Goal: Information Seeking & Learning: Check status

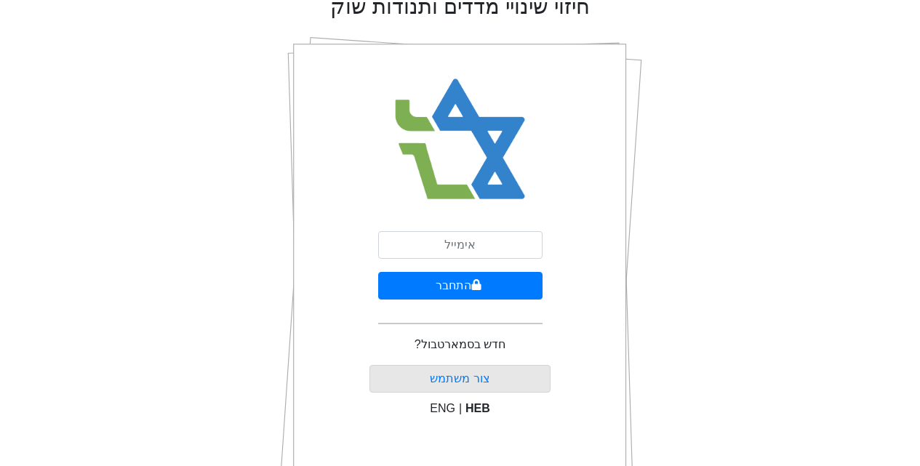
scroll to position [73, 0]
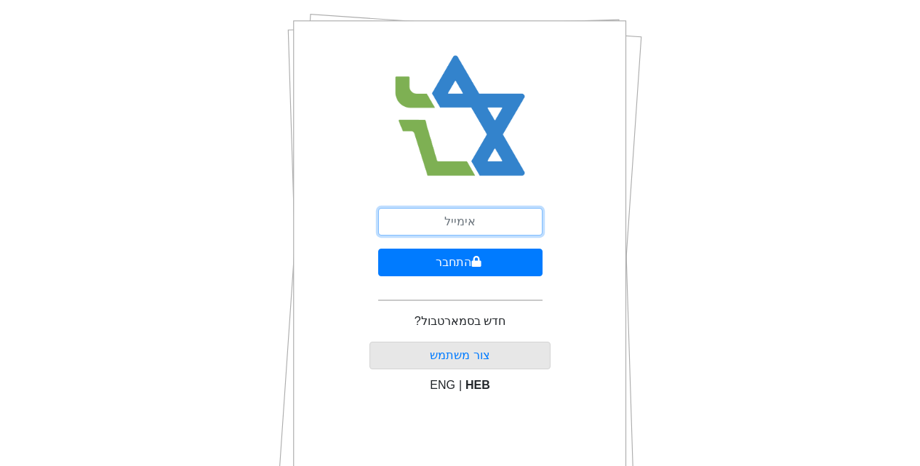
click at [467, 226] on input "email" at bounding box center [460, 222] width 164 height 28
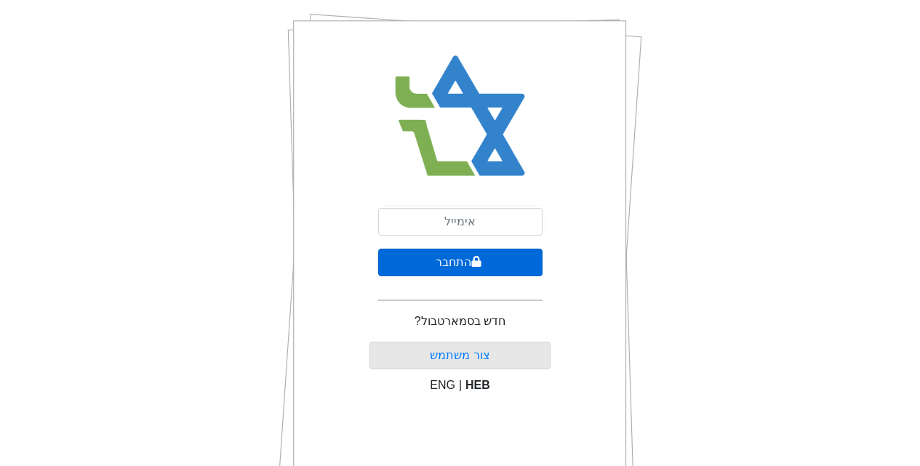
click at [411, 264] on button "התחבר" at bounding box center [460, 263] width 164 height 28
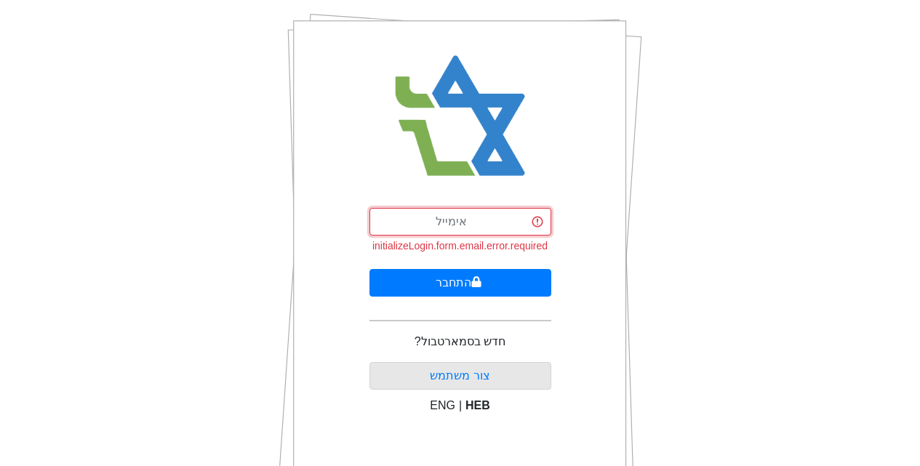
click at [451, 231] on input "email" at bounding box center [461, 222] width 182 height 28
drag, startPoint x: 517, startPoint y: 224, endPoint x: 386, endPoint y: 233, distance: 130.5
click at [386, 233] on input "[EMAIL_ADDRESS][DOMAIN_NAME]" at bounding box center [461, 222] width 182 height 28
type input "[EMAIL_ADDRESS][DOMAIN_NAME]"
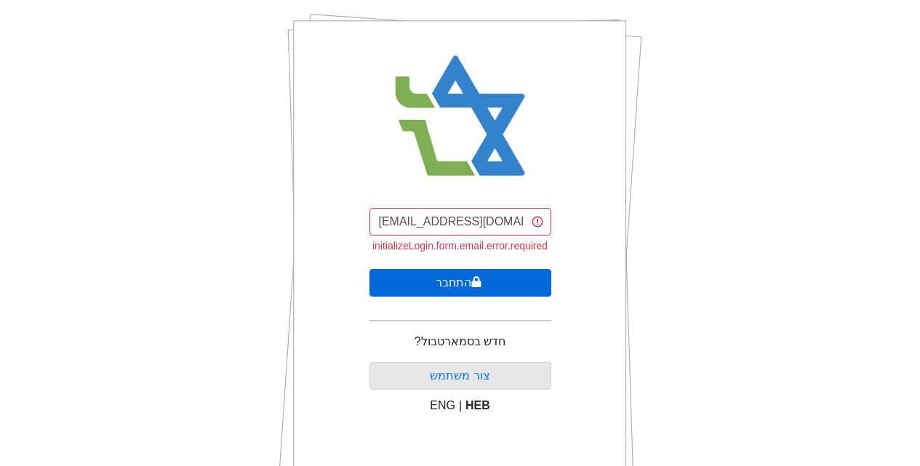
click at [459, 290] on button "התחבר" at bounding box center [461, 283] width 182 height 28
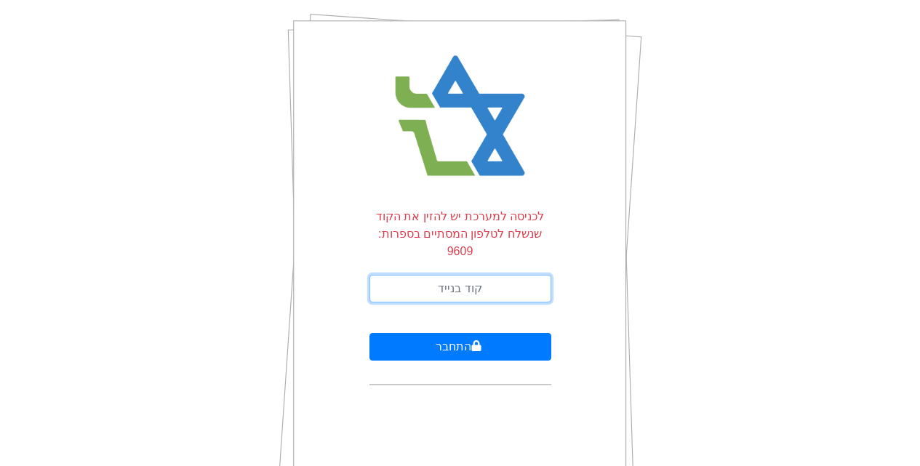
click at [461, 275] on input "text" at bounding box center [461, 289] width 182 height 28
type input "705530"
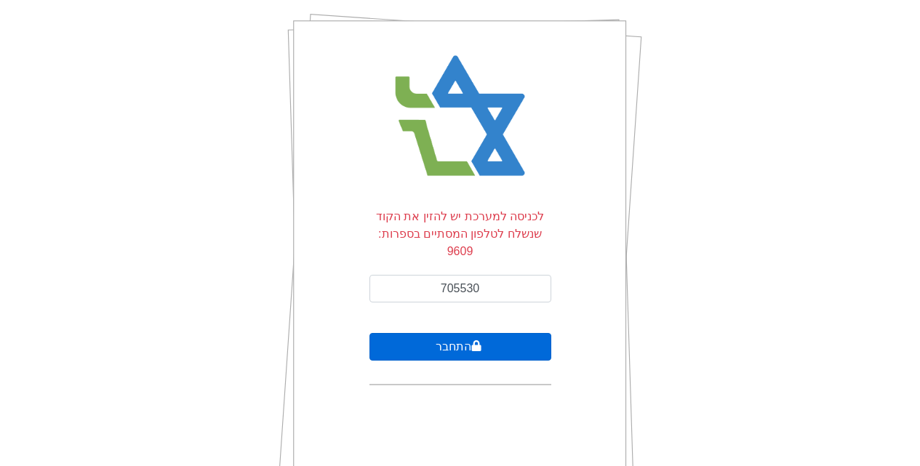
click at [445, 333] on button "התחבר" at bounding box center [461, 347] width 182 height 28
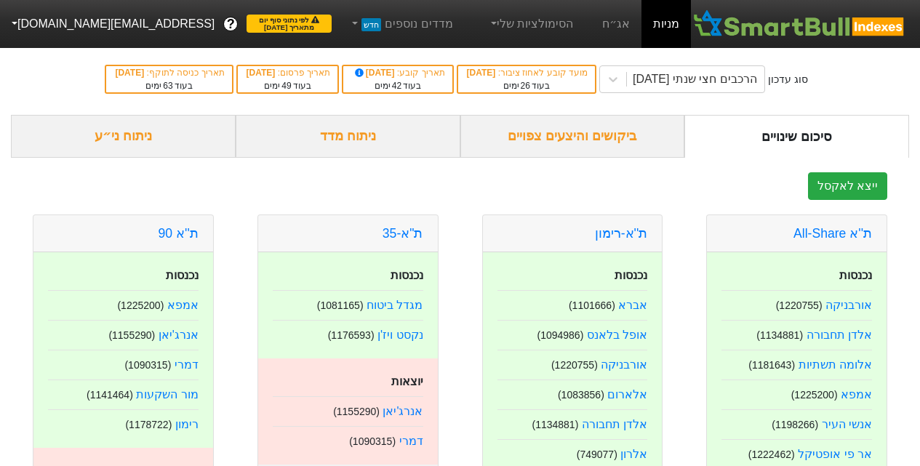
click at [579, 138] on div "ביקושים והיצעים צפויים" at bounding box center [573, 136] width 225 height 43
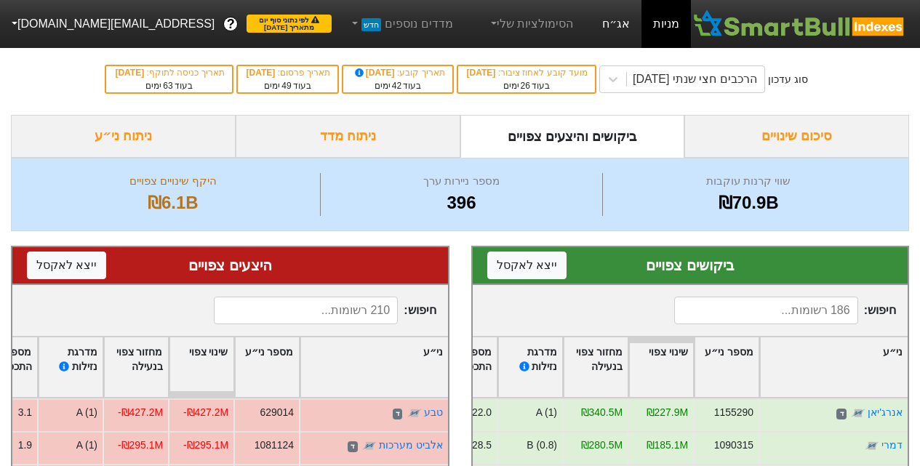
click at [622, 25] on link "אג״ח" at bounding box center [616, 24] width 51 height 48
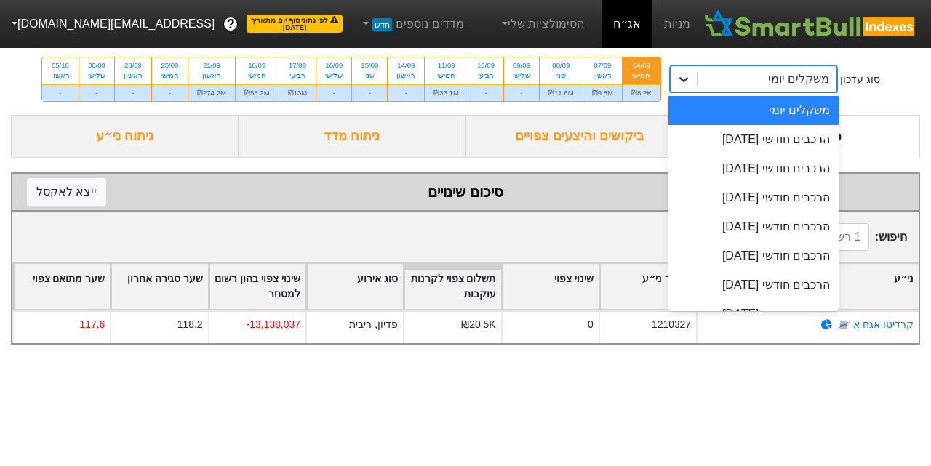
click at [681, 80] on icon at bounding box center [684, 79] width 9 height 5
click at [749, 140] on div "הרכבים חודשי [DATE]" at bounding box center [754, 139] width 170 height 29
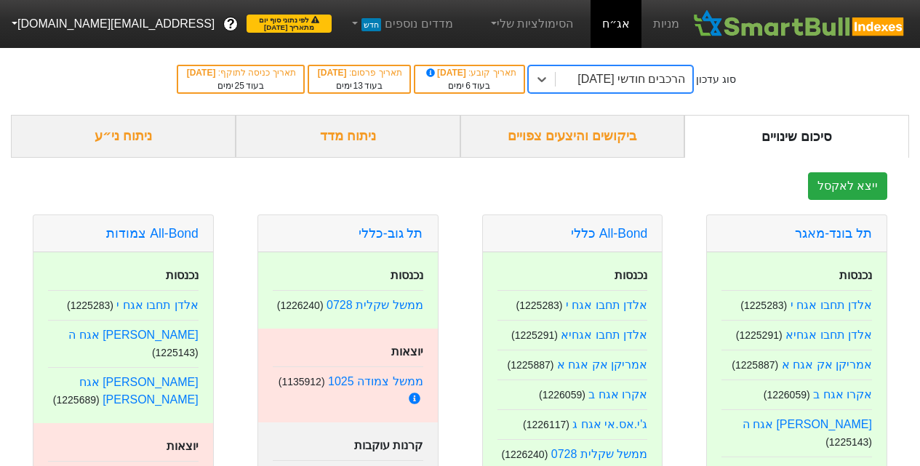
click at [573, 135] on div "ביקושים והיצעים צפויים" at bounding box center [573, 136] width 225 height 43
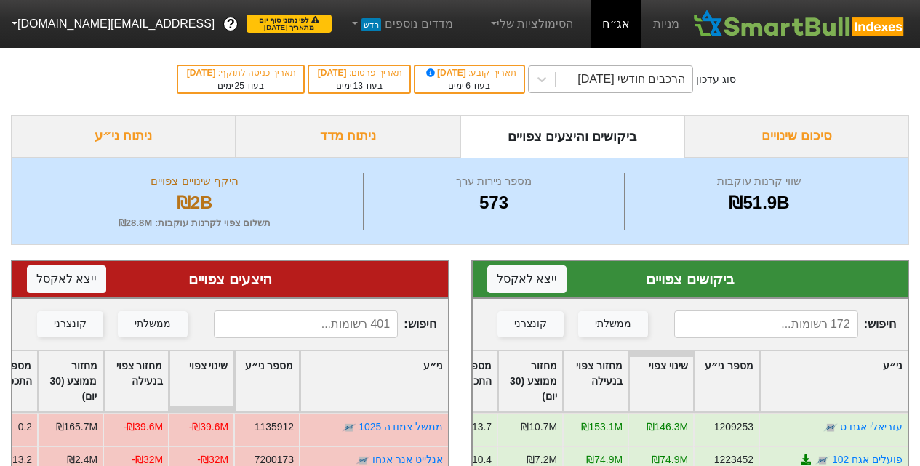
click at [604, 82] on div "הרכבים חודשי [DATE]" at bounding box center [632, 79] width 108 height 17
click at [829, 89] on div "סוג עדכון הרכבים חודשי [DATE] תאריך קובע : [DATE] בעוד 6 ימים תאריך פרסום : [DA…" at bounding box center [460, 79] width 920 height 71
click at [631, 77] on div "הרכבים חודשי [DATE]" at bounding box center [632, 79] width 108 height 17
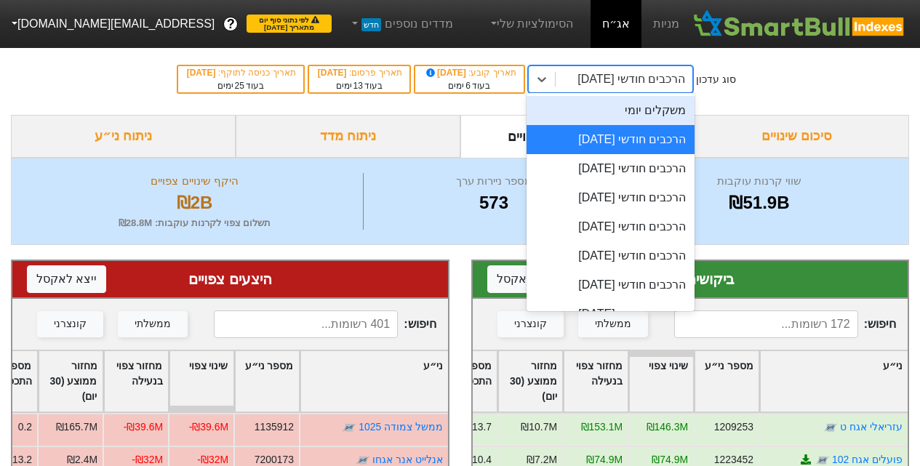
click at [648, 111] on div "משקלים יומי" at bounding box center [611, 110] width 169 height 29
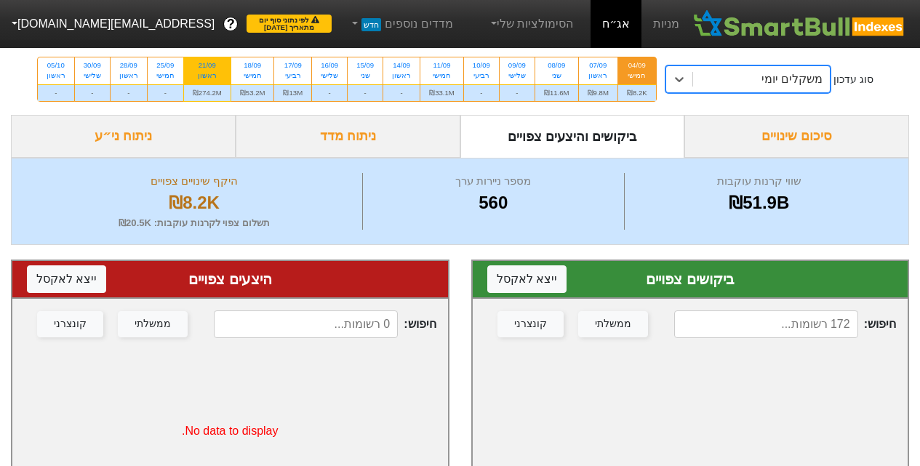
click at [202, 67] on div "21/09" at bounding box center [207, 65] width 29 height 10
click at [202, 67] on input "21/09 ראשון ₪274.2M" at bounding box center [202, 61] width 9 height 9
radio input "true"
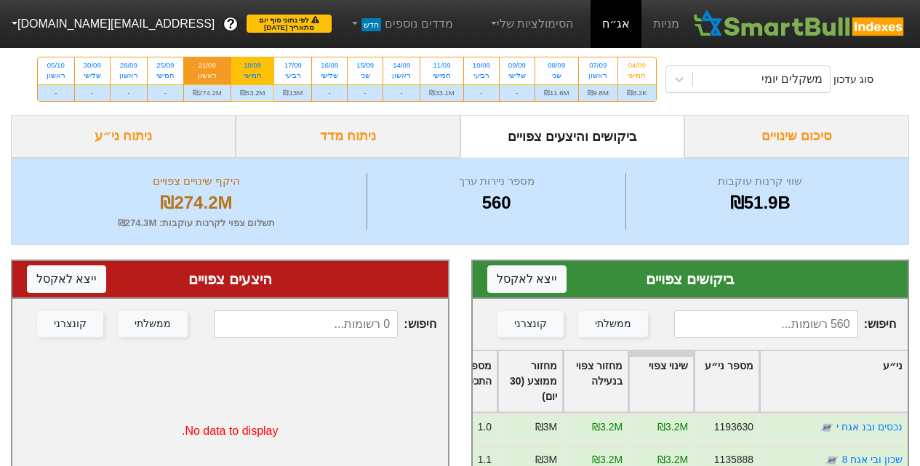
click at [252, 73] on div "חמישי" at bounding box center [252, 76] width 25 height 10
click at [252, 67] on input "18/09 חמישי ₪53.2M" at bounding box center [247, 61] width 9 height 9
radio input "true"
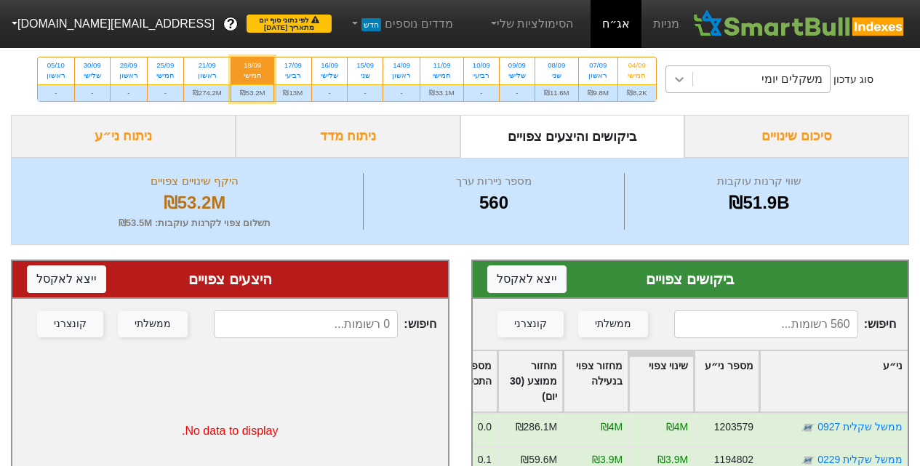
click at [682, 71] on div at bounding box center [679, 79] width 26 height 26
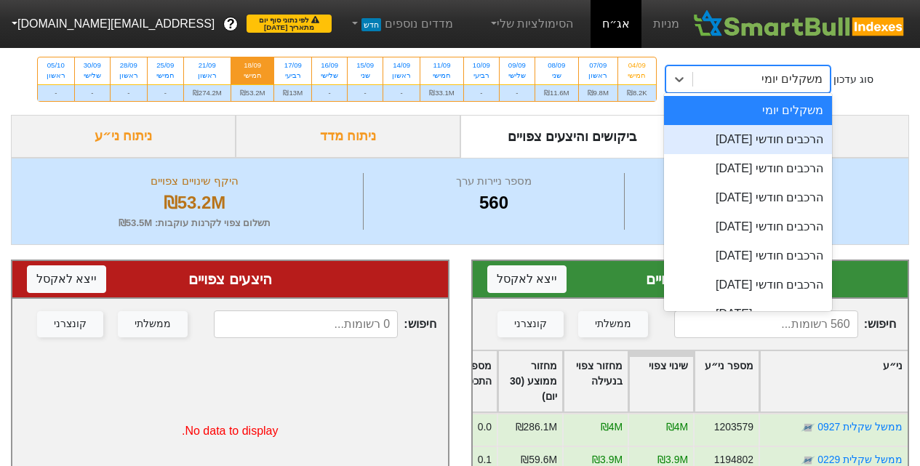
click at [701, 140] on div "הרכבים חודשי [DATE]" at bounding box center [748, 139] width 169 height 29
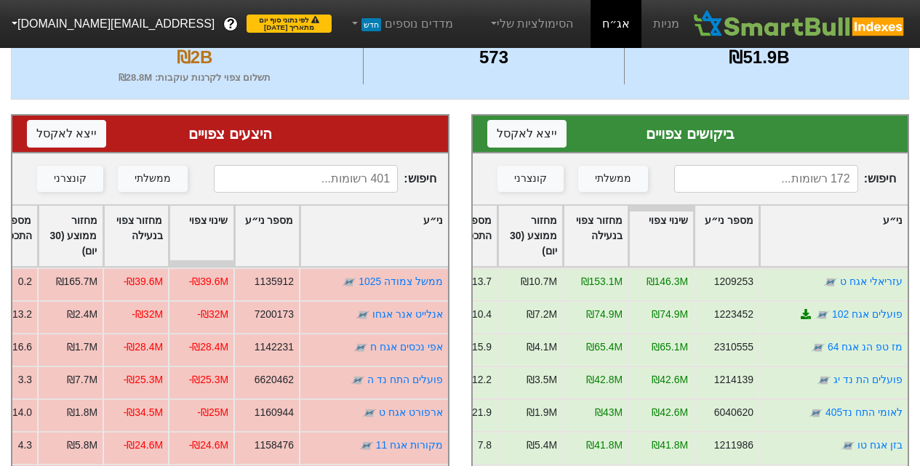
scroll to position [218, 0]
